Goal: Book appointment/travel/reservation

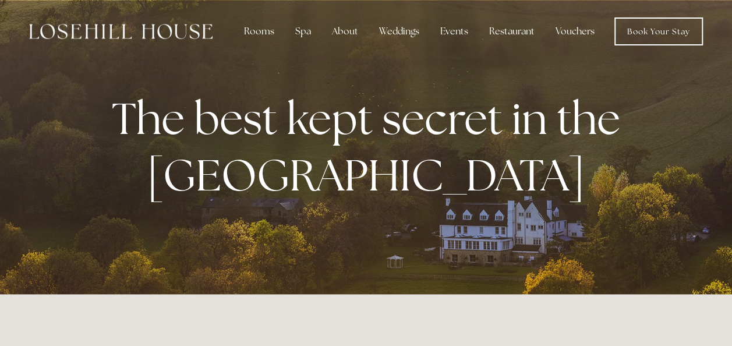
scroll to position [9, 0]
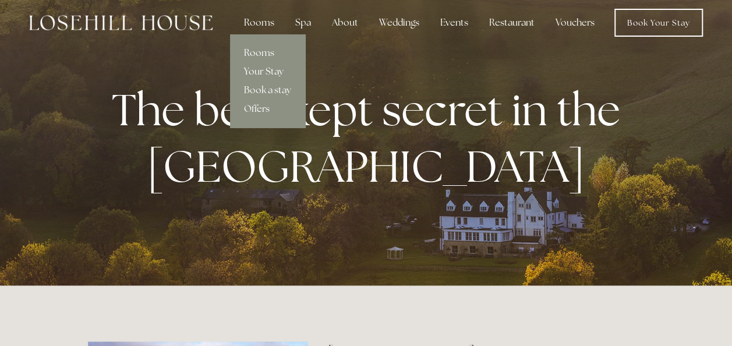
drag, startPoint x: 262, startPoint y: 23, endPoint x: 267, endPoint y: 62, distance: 38.6
click at [267, 34] on div "Rooms Rooms Your Stay Book a stay Offers" at bounding box center [259, 22] width 49 height 23
drag, startPoint x: 267, startPoint y: 62, endPoint x: 263, endPoint y: 16, distance: 46.1
click at [263, 16] on div "Rooms" at bounding box center [259, 22] width 49 height 23
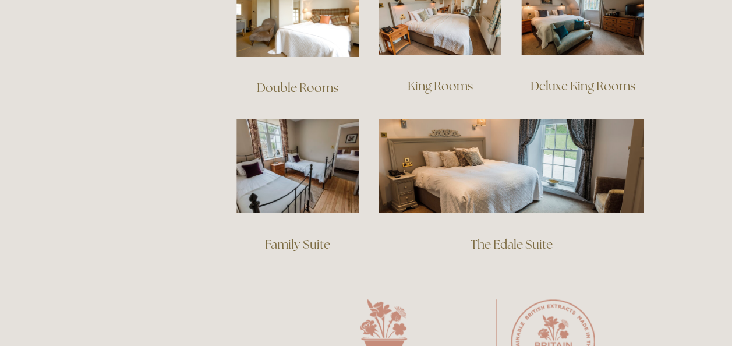
scroll to position [864, 0]
click at [297, 79] on link "Double Rooms" at bounding box center [297, 87] width 81 height 16
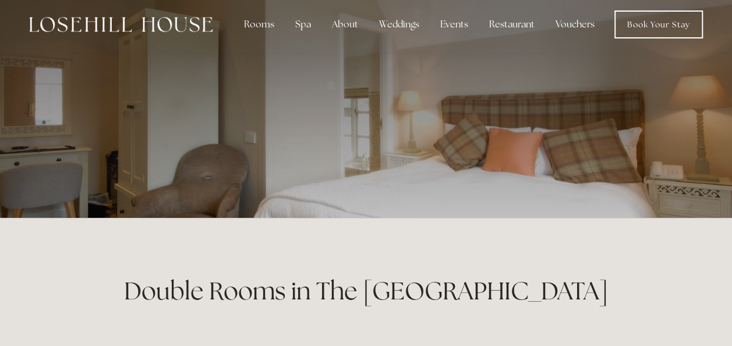
scroll to position [10, 0]
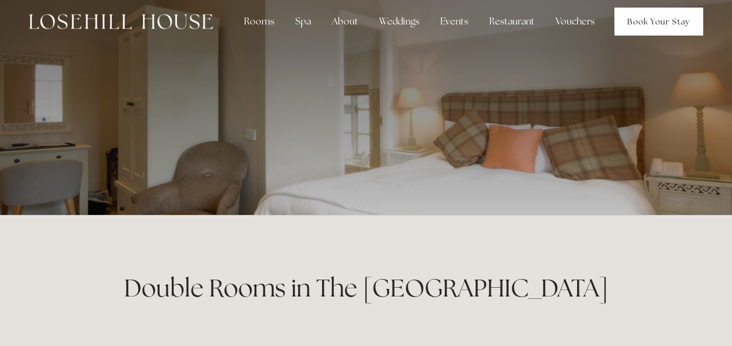
click at [669, 19] on link "Book Your Stay" at bounding box center [658, 22] width 88 height 28
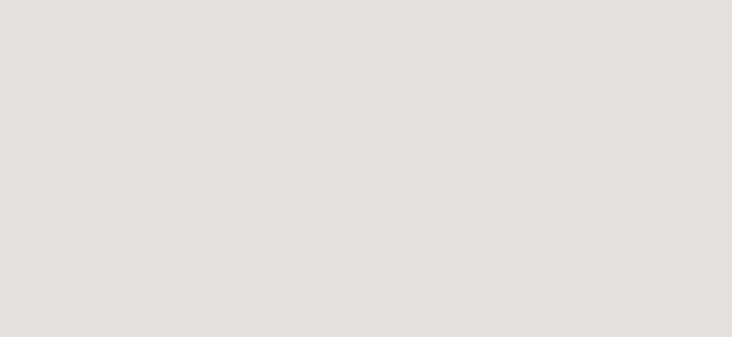
scroll to position [1038, 0]
